Goal: Answer question/provide support

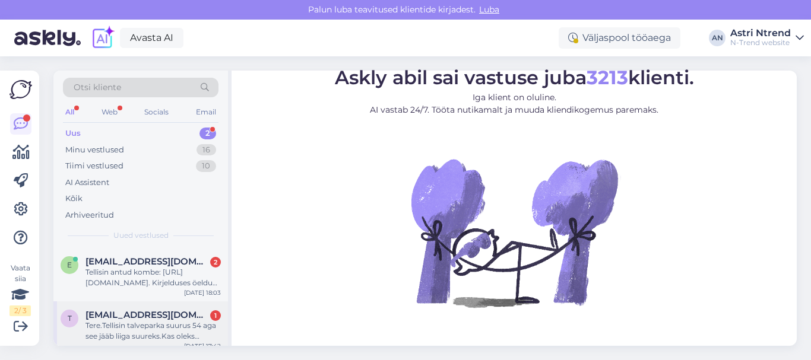
click at [131, 325] on div "Tere.Tellisin talveparka suurus 54 aga see jääb liiga suureks.Kas oleks võimali…" at bounding box center [153, 331] width 135 height 21
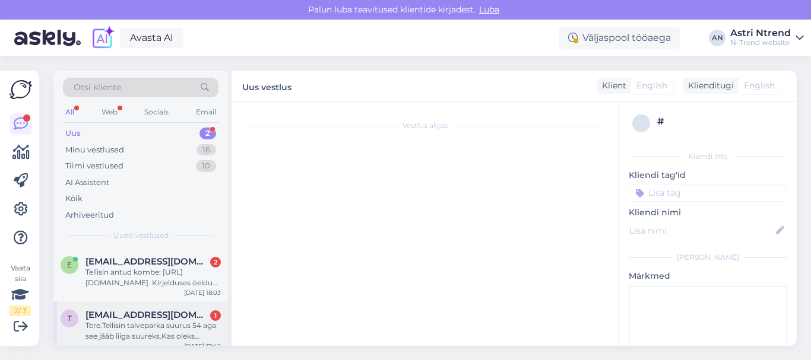
scroll to position [5, 0]
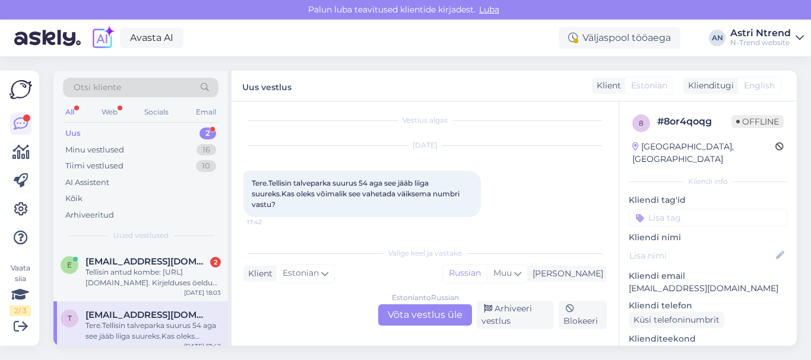
click at [425, 317] on div "Estonian to Russian Võta vestlus üle" at bounding box center [425, 315] width 94 height 21
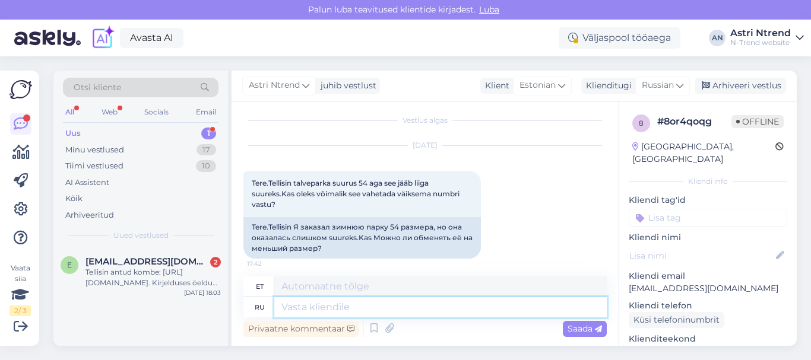
click at [306, 310] on textarea at bounding box center [440, 308] width 333 height 20
type textarea "P"
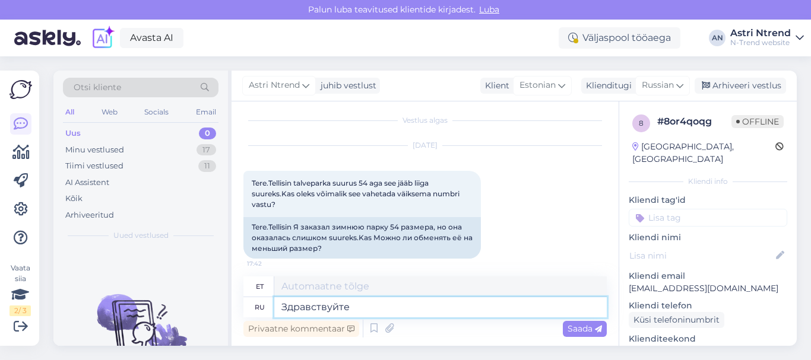
type textarea "Здравствуйте,"
type textarea "Tere"
type textarea "Здравствуйте,"
type textarea "Tere,"
type textarea "Здравствуйте, вы"
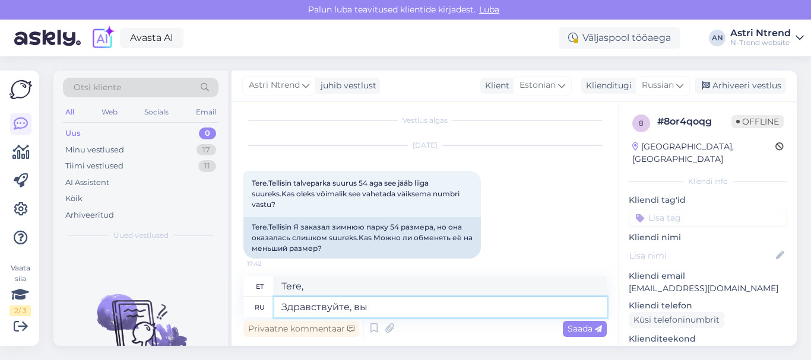
type textarea "Tere, sina"
type textarea "Здравствуйте, вы должны"
type textarea "Tere, sa pead"
type textarea "Здравствуйте, вы должны вернуть"
type textarea "Tere, sa pead tagasi tulema"
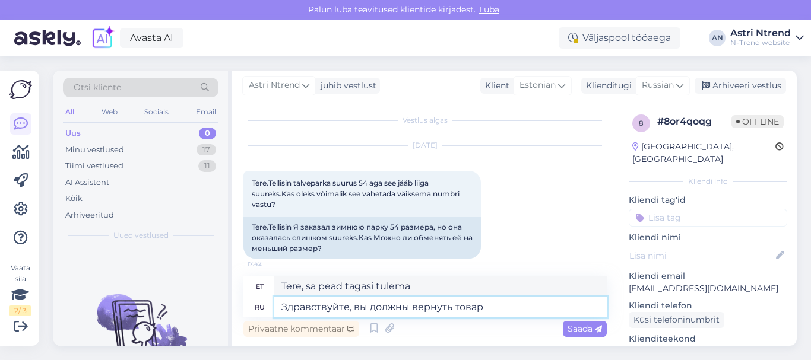
type textarea "Здравствуйте, вы должны вернуть товар"
type textarea "Tere, te [PERSON_NAME] tagastama."
type textarea "Здравствуйте, вы должны вернуть товар который в"
type textarea "Tere, te [PERSON_NAME] tagastama selle eseme, mis"
type textarea "Здравствуйте, вы должны вернуть товар который вам"
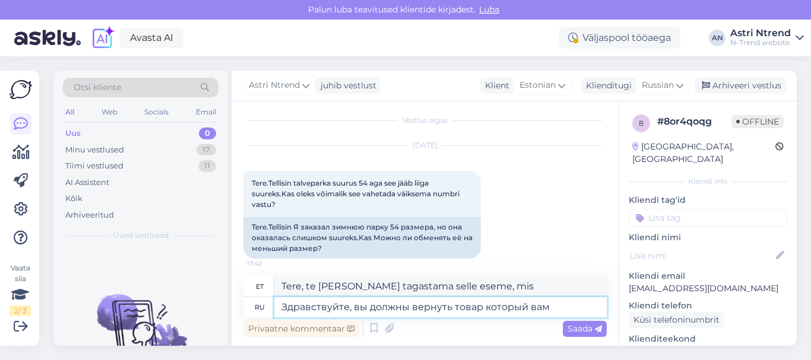
type textarea "Tere, [PERSON_NAME] tagastama kauba, mis on pakis."
type textarea "Здравствуйте, вы должны вернуть товар который вам н"
type textarea "Tere, te [PERSON_NAME] tagastama kauba, mille te"
type textarea "Здравствуйте, вы должны вернуть товар который вам не"
type textarea "Tere, te [PERSON_NAME] tagastama eseme, mida te ei soovi"
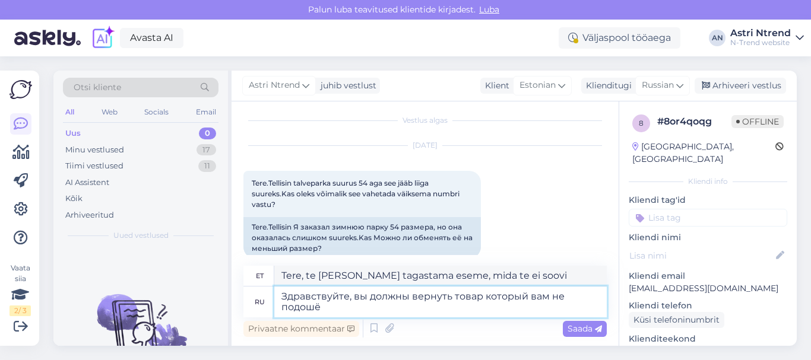
type textarea "Здравствуйте, вы должны вернуть товар который вам не подошёл"
type textarea "Tere, te [PERSON_NAME] tagastama toote, mis teile ei sobinud."
type textarea "Здравствуйте, вы должны вернуть товар который вам не подошёл,"
type textarea "Tere, te [PERSON_NAME] tagastama toote, mis teile ei sobi."
type textarea "Здравствуйте, вы должны вернуть товар который вам не подошёл, и з"
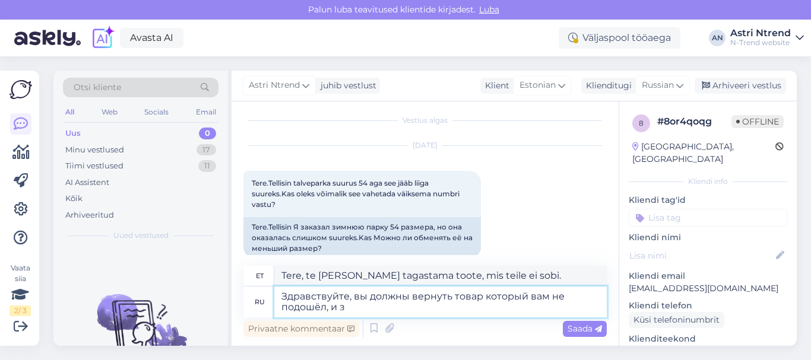
type textarea "Tere, te [PERSON_NAME] tagastama toote, mis teile ei sobinud, ja"
type textarea "Здравствуйте, вы должны вернуть товар который вам не подошёл, и заказать"
type textarea "Tere, te [PERSON_NAME] tagastama toote, mis teile ei sobinud, ja [PERSON_NAME]"
type textarea "Здравствуйте, вы должны вернуть товар который вам не подошёл, и заказать нужныйц"
type textarea "Tere, te [PERSON_NAME] tagastama toote, mis teile ei sobinud, ja tellima õige."
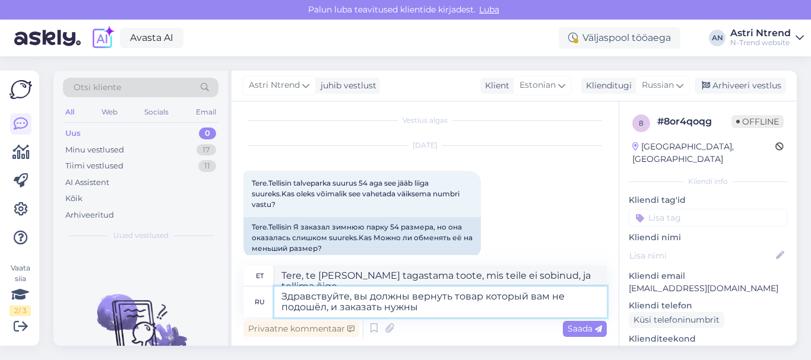
type textarea "Здравствуйте, вы должны вернуть товар который вам не подошёл, и заказать нужный"
type textarea "Tere, [PERSON_NAME] tagastama toote, mis teile ei sobinud, ja tellima vajalikud."
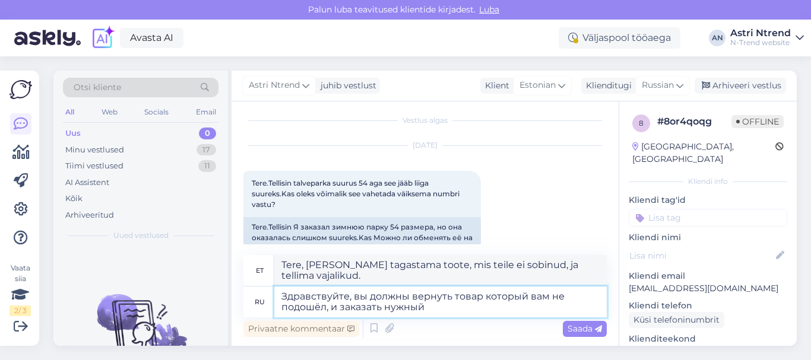
type textarea "Здравствуйте, вы должны вернуть товар который вам не подошёл, и заказать нужный"
type textarea "Tere, te [PERSON_NAME] tagastama toote, mis teile ei sobinud, ja tellima õige."
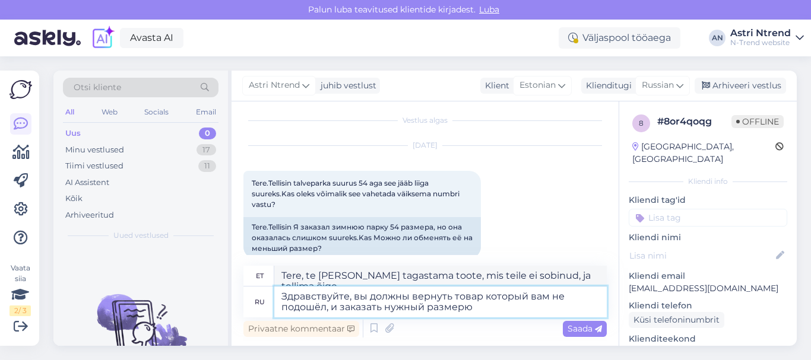
type textarea "Здравствуйте, вы должны вернуть товар который вам не подошёл, и заказать нужный…"
type textarea "Tere, te [PERSON_NAME] tagastama toote, mis teile ei sobi, ja tellima õige suur…"
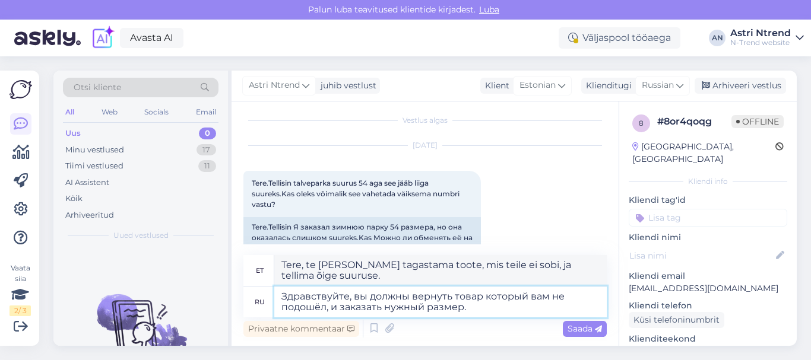
type textarea "Здравствуйте, вы должны вернуть товар который вам не подошёл, и заказать нужный…"
click at [589, 327] on span "Saada" at bounding box center [585, 329] width 34 height 11
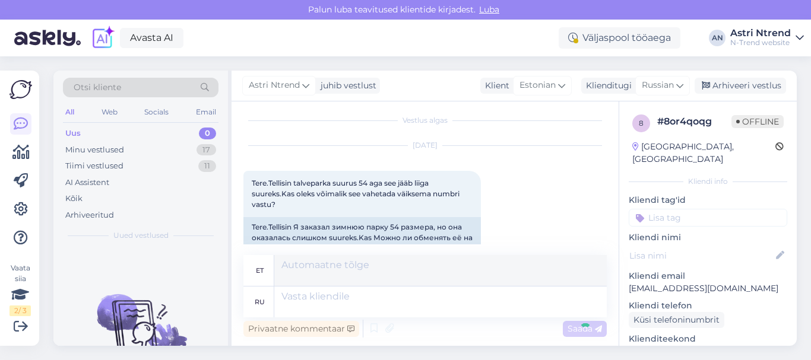
scroll to position [104, 0]
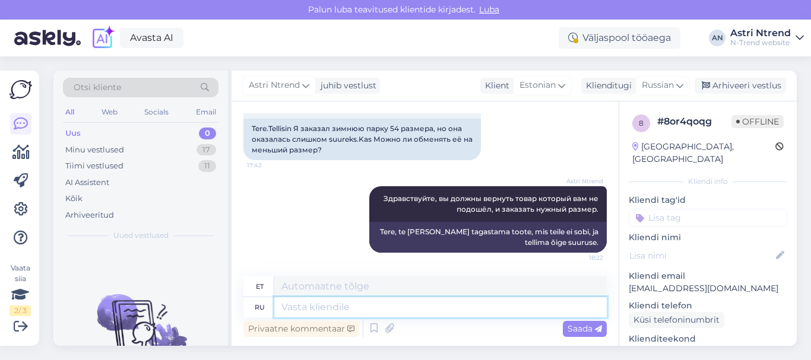
click at [385, 306] on textarea at bounding box center [440, 308] width 333 height 20
paste textarea "[URL][DOMAIN_NAME]"
type textarea "[URL][DOMAIN_NAME]"
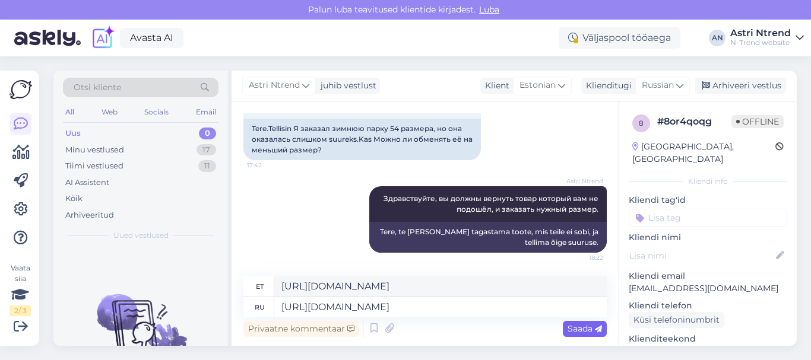
click at [591, 327] on span "Saada" at bounding box center [585, 329] width 34 height 11
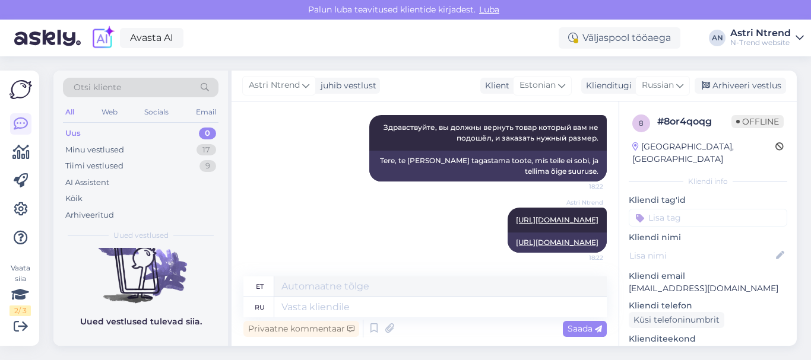
scroll to position [76, 0]
click at [64, 112] on div "All" at bounding box center [70, 112] width 14 height 15
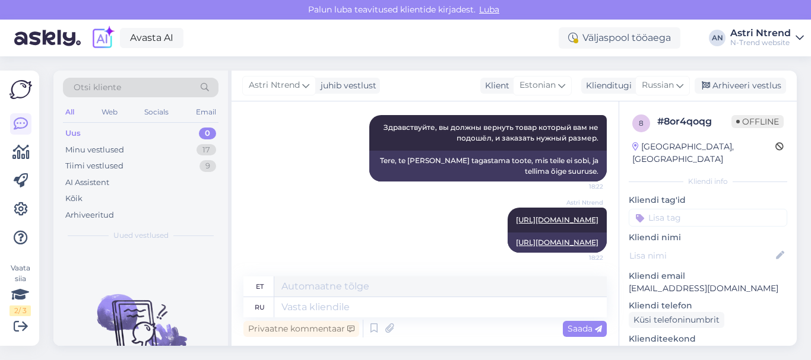
click at [83, 134] on div "Uus 0" at bounding box center [141, 133] width 156 height 17
click at [89, 153] on div "Minu vestlused" at bounding box center [94, 150] width 59 height 12
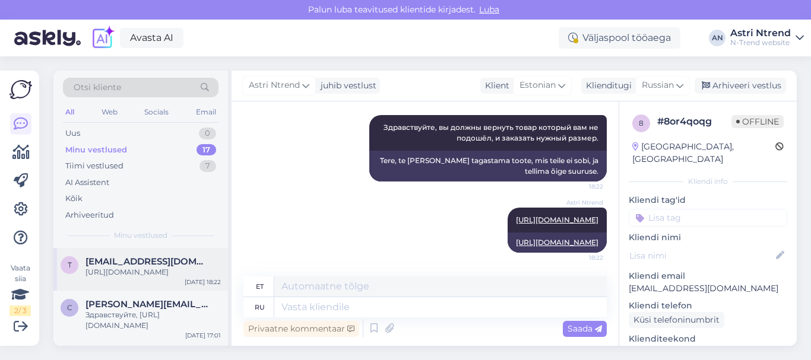
click at [136, 273] on div "[URL][DOMAIN_NAME]" at bounding box center [153, 272] width 135 height 11
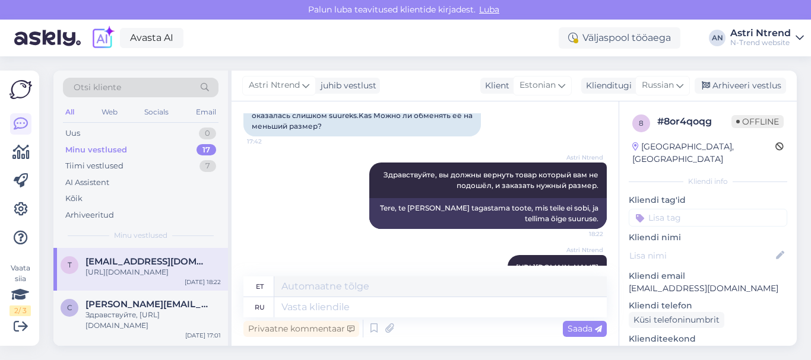
scroll to position [175, 0]
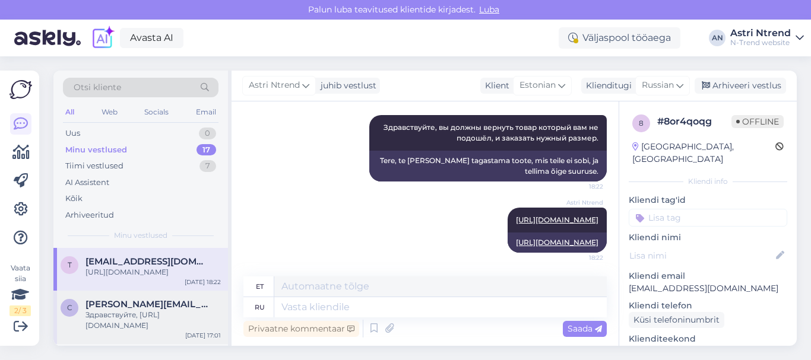
click at [162, 324] on div "Здравствуйте, [URL][DOMAIN_NAME]" at bounding box center [153, 320] width 135 height 21
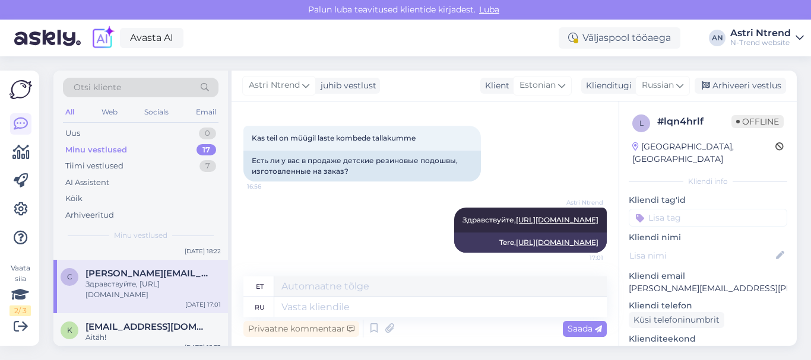
scroll to position [119, 0]
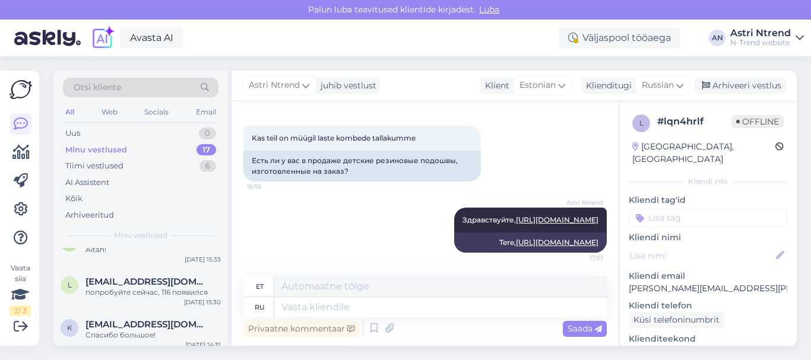
click at [120, 147] on div "Minu vestlused" at bounding box center [96, 150] width 62 height 12
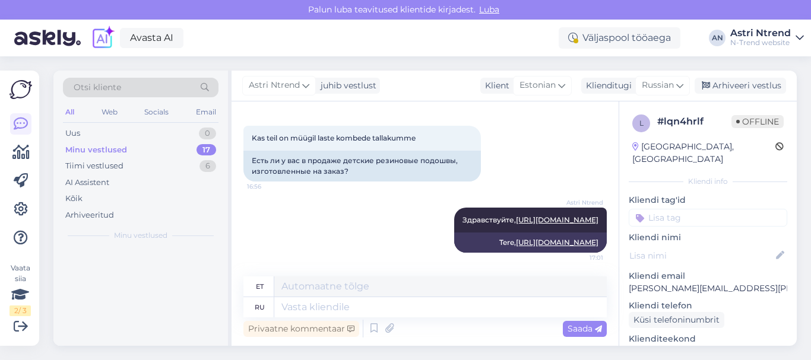
scroll to position [0, 0]
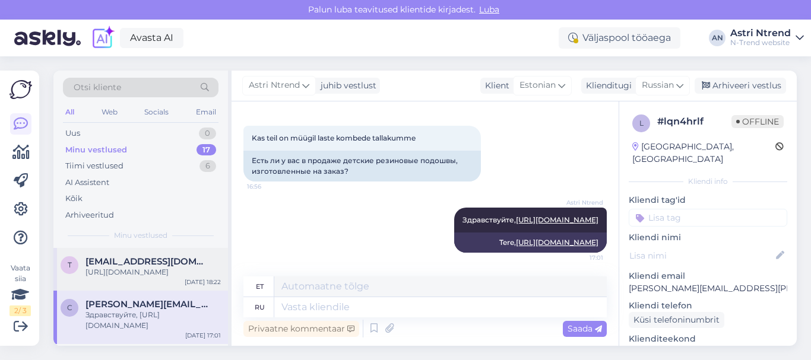
click at [136, 276] on div "[URL][DOMAIN_NAME]" at bounding box center [153, 272] width 135 height 11
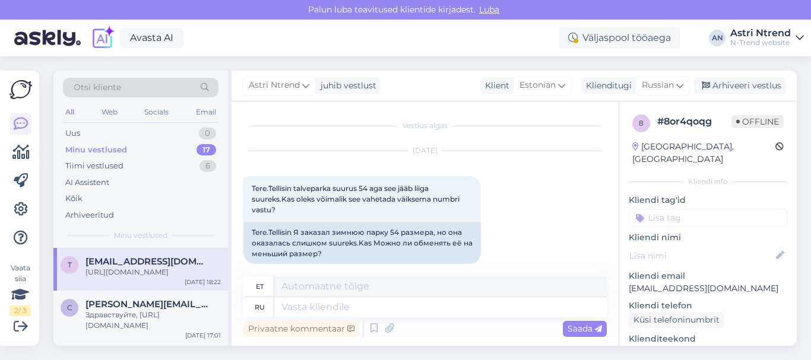
scroll to position [175, 0]
